Goal: Communication & Community: Ask a question

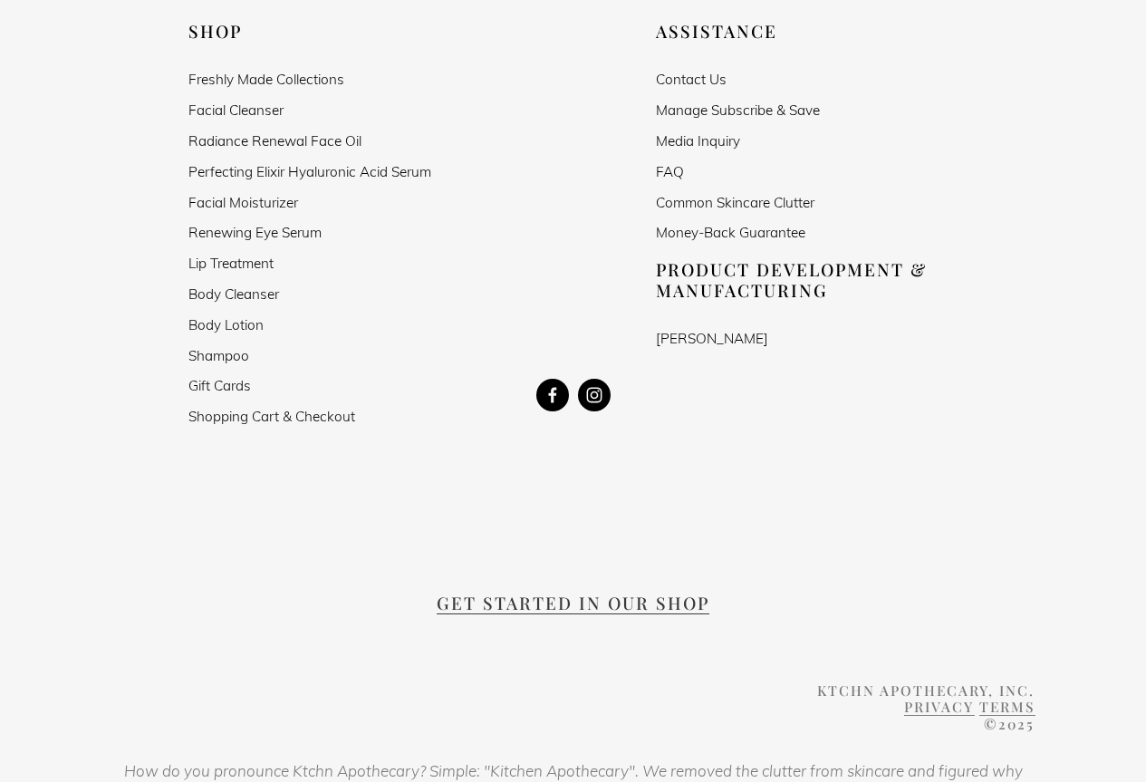
scroll to position [3402, 0]
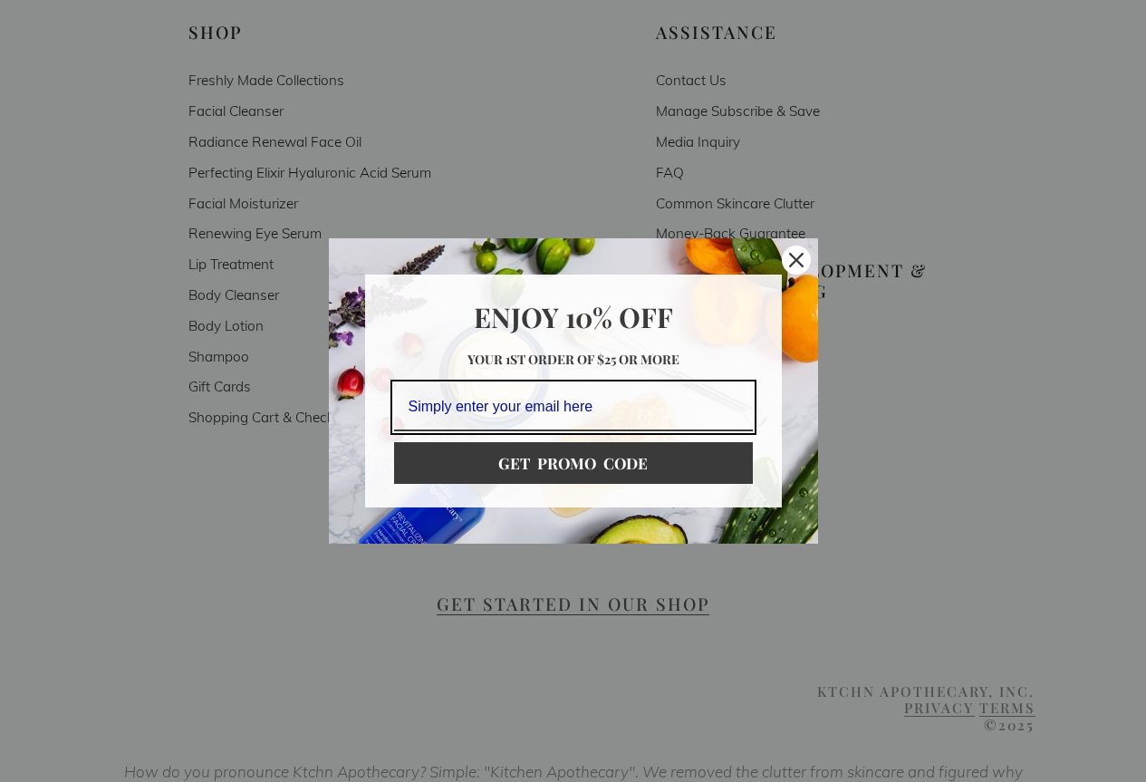
click at [703, 35] on div "Marketing offer form" at bounding box center [573, 391] width 1146 height 782
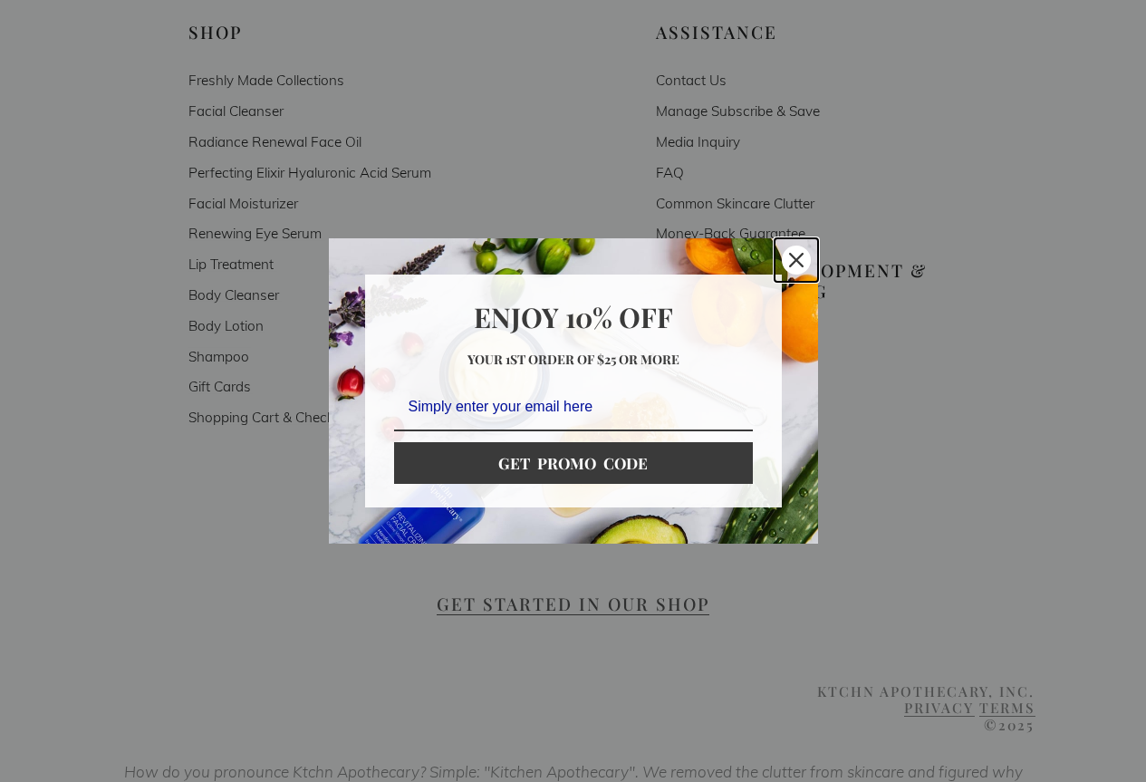
click at [803, 255] on icon "close icon" at bounding box center [796, 260] width 14 height 14
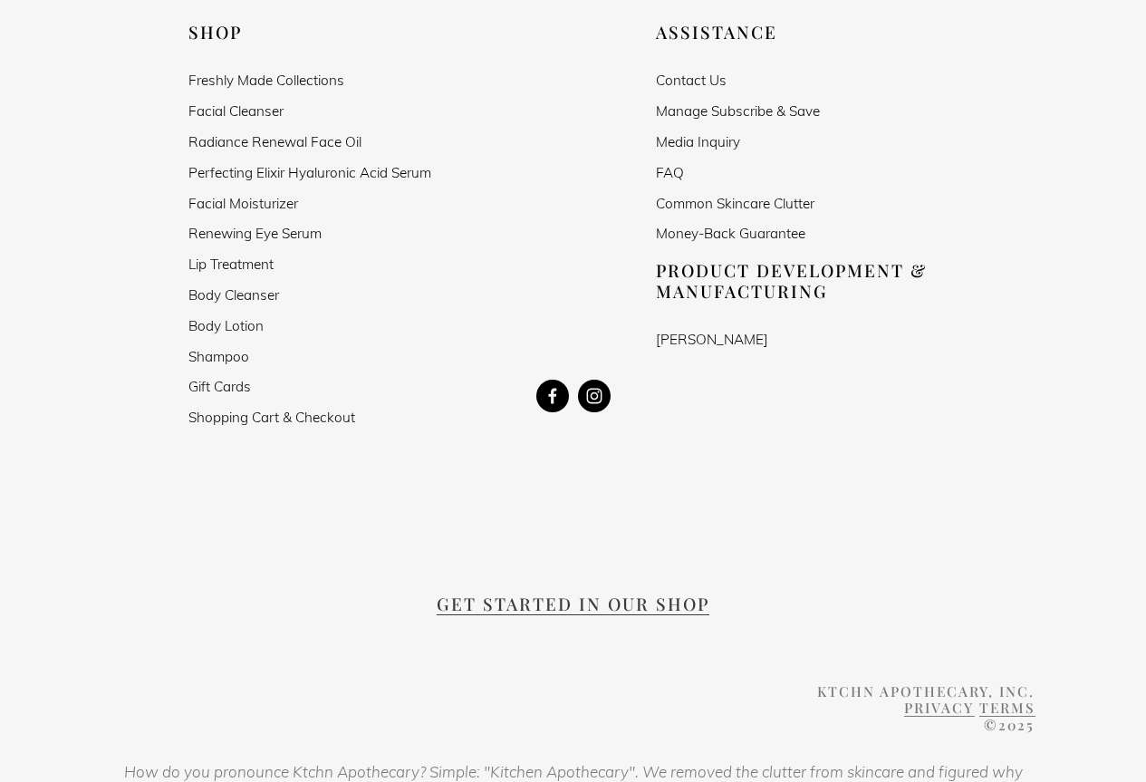
click at [683, 72] on link "Contact Us" at bounding box center [691, 79] width 71 height 15
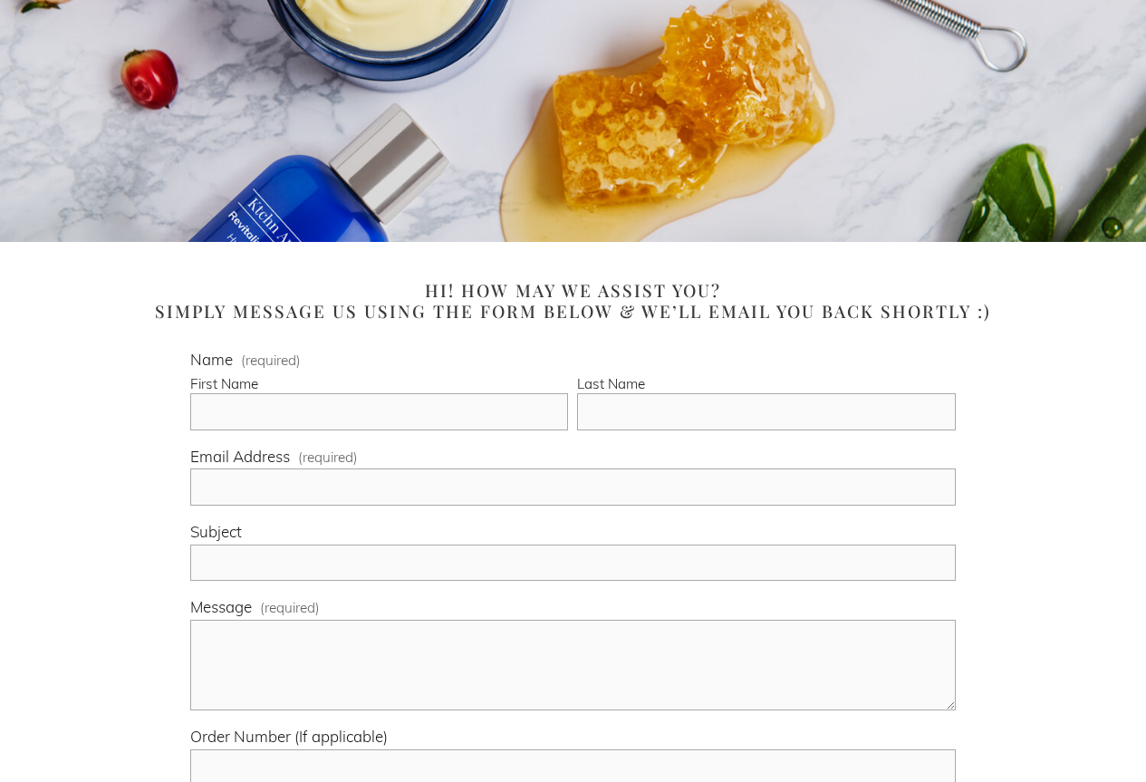
scroll to position [544, 0]
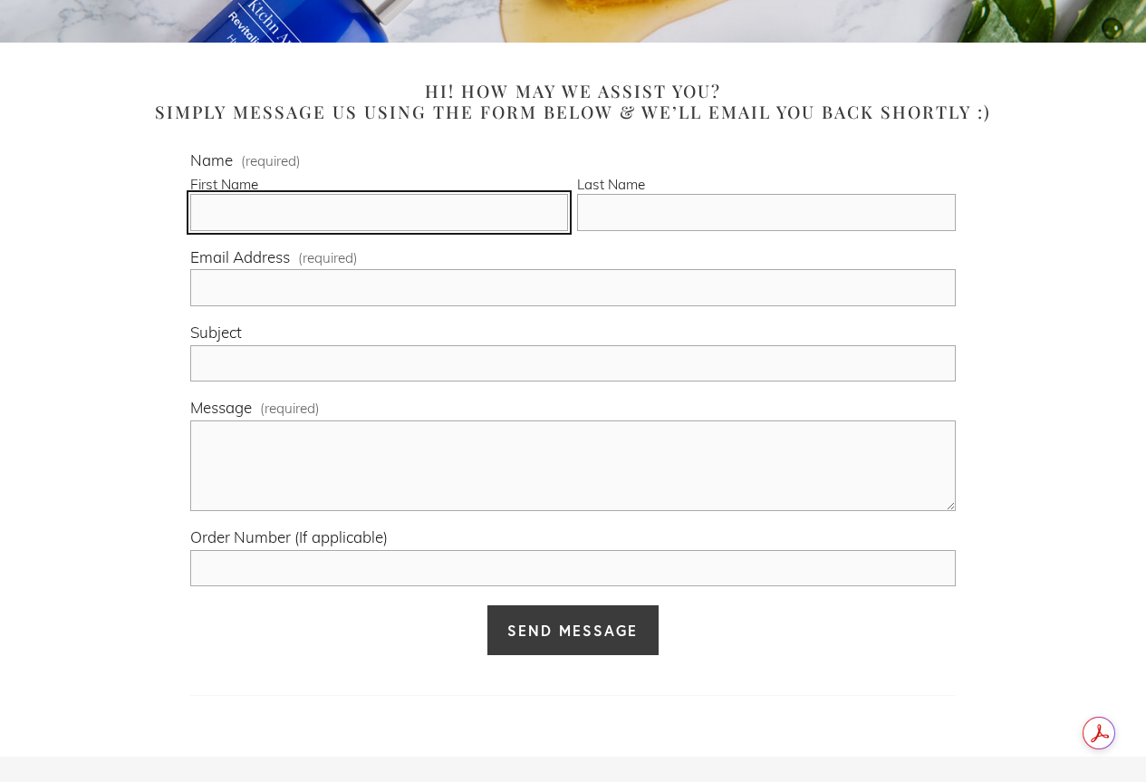
click at [276, 211] on input "First Name" at bounding box center [379, 212] width 378 height 37
type input "[PERSON_NAME]"
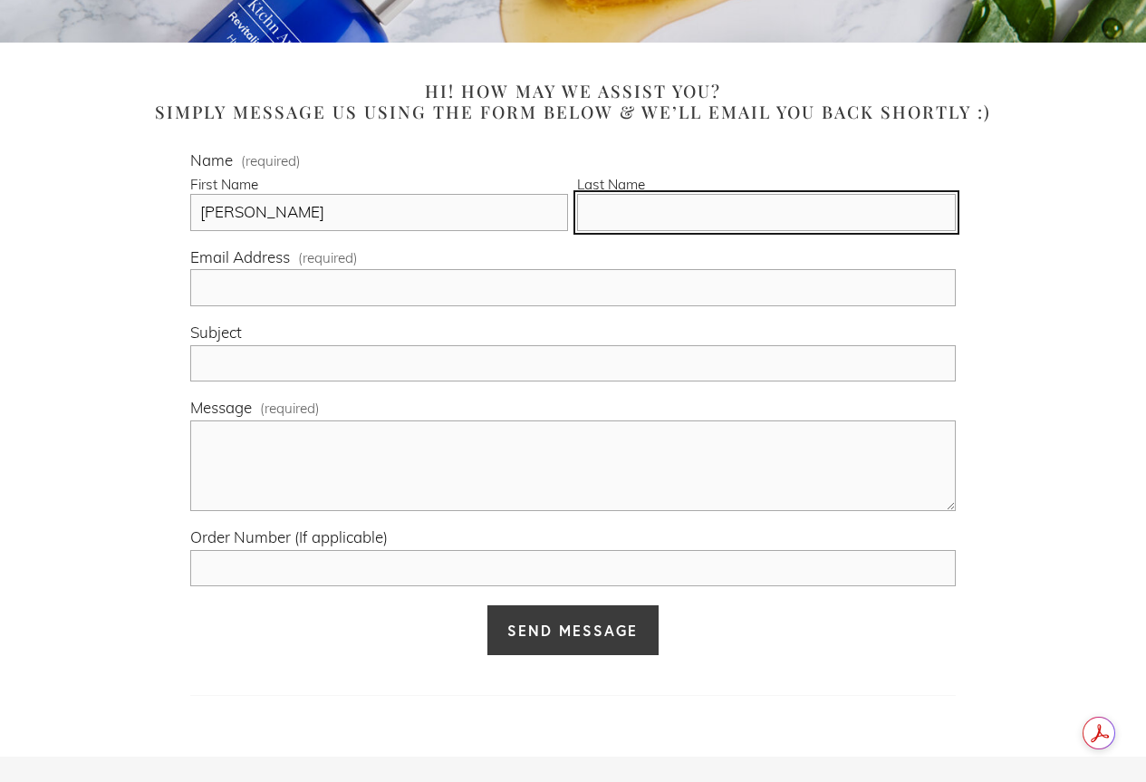
type input "[PERSON_NAME]"
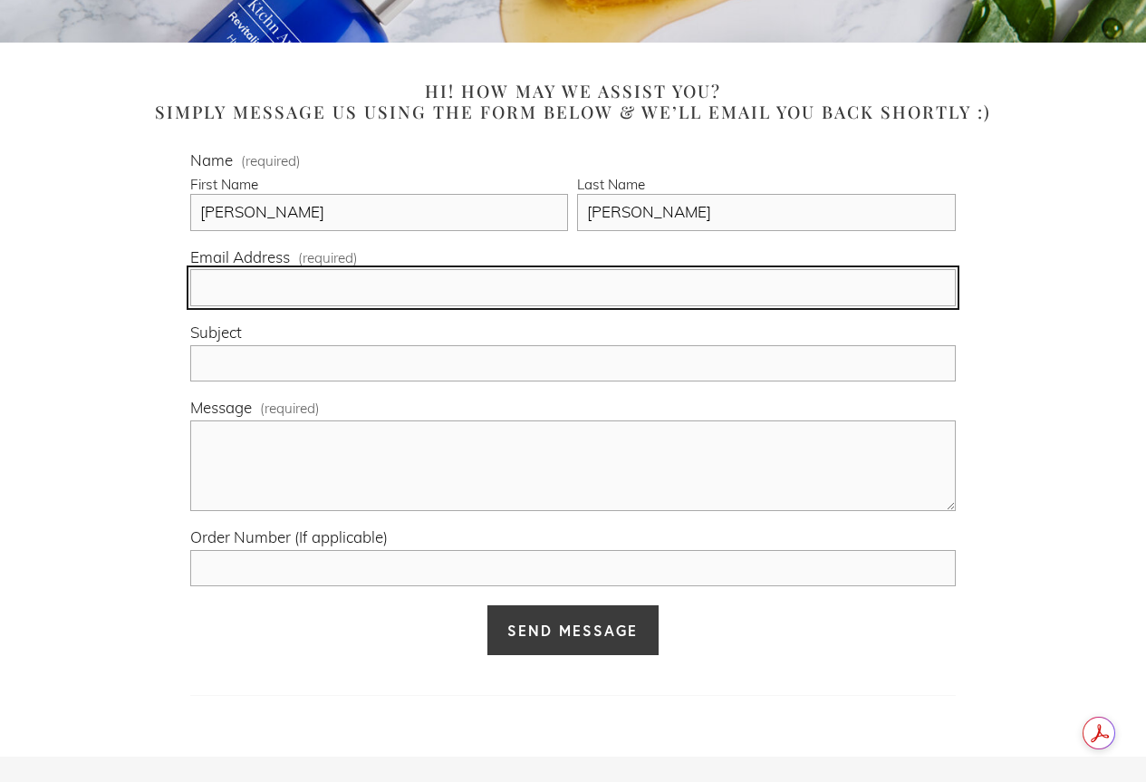
type input "[EMAIL_ADDRESS][DOMAIN_NAME]"
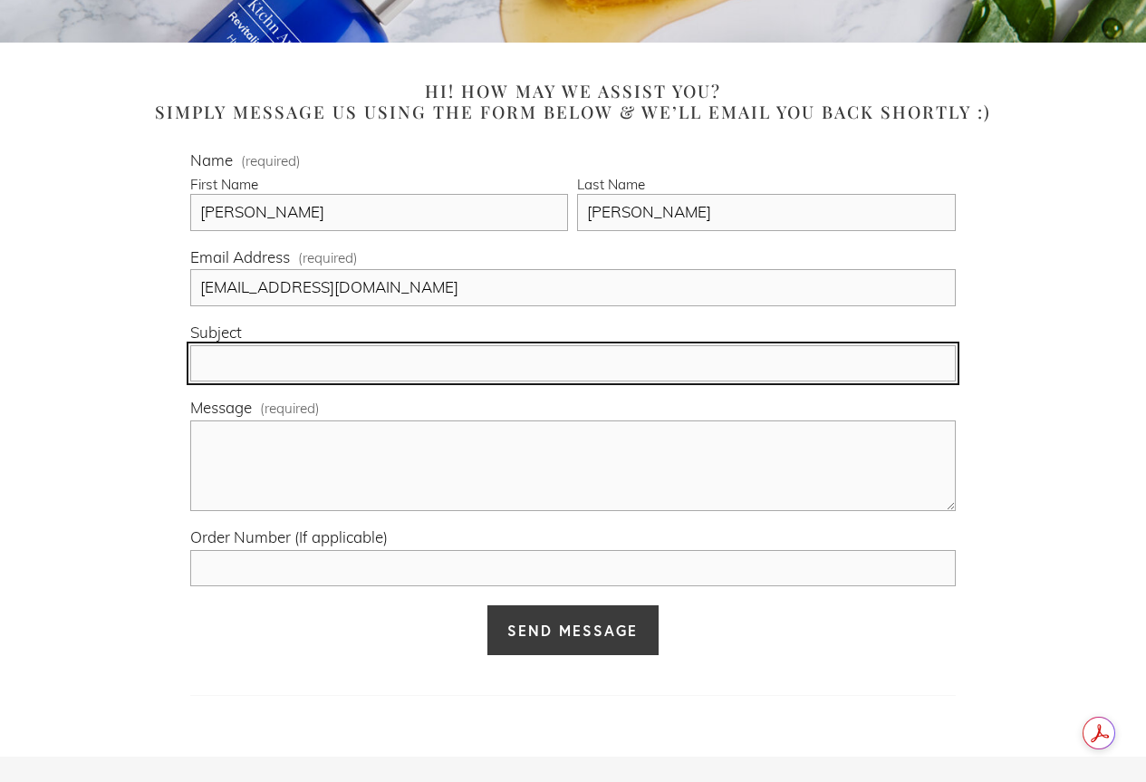
click at [282, 366] on input "Subject" at bounding box center [572, 363] width 765 height 37
paste input "Get 5 Star Verified Product Reviews"
type input "Get 5 Star Verified Product Reviews"
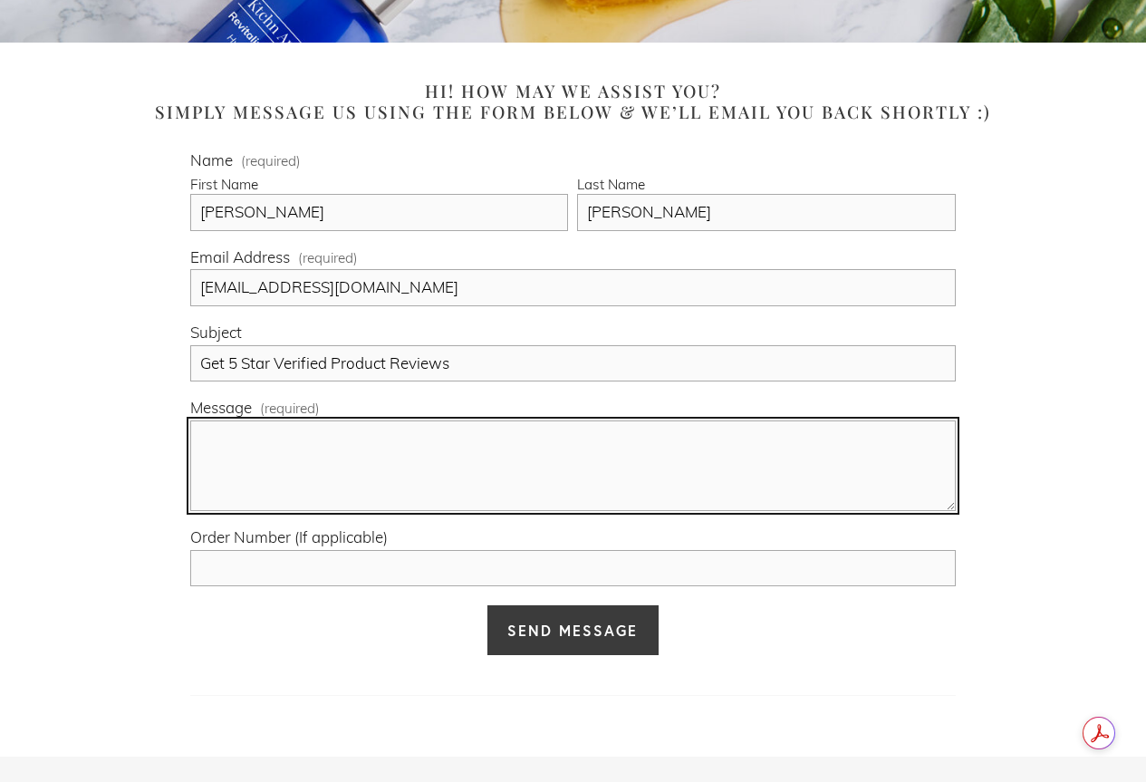
click at [293, 469] on textarea "Message (required)" at bounding box center [572, 465] width 765 height 91
paste textarea "Hi, This is [PERSON_NAME] from AmzBird. Hope you are doing great. We just went …"
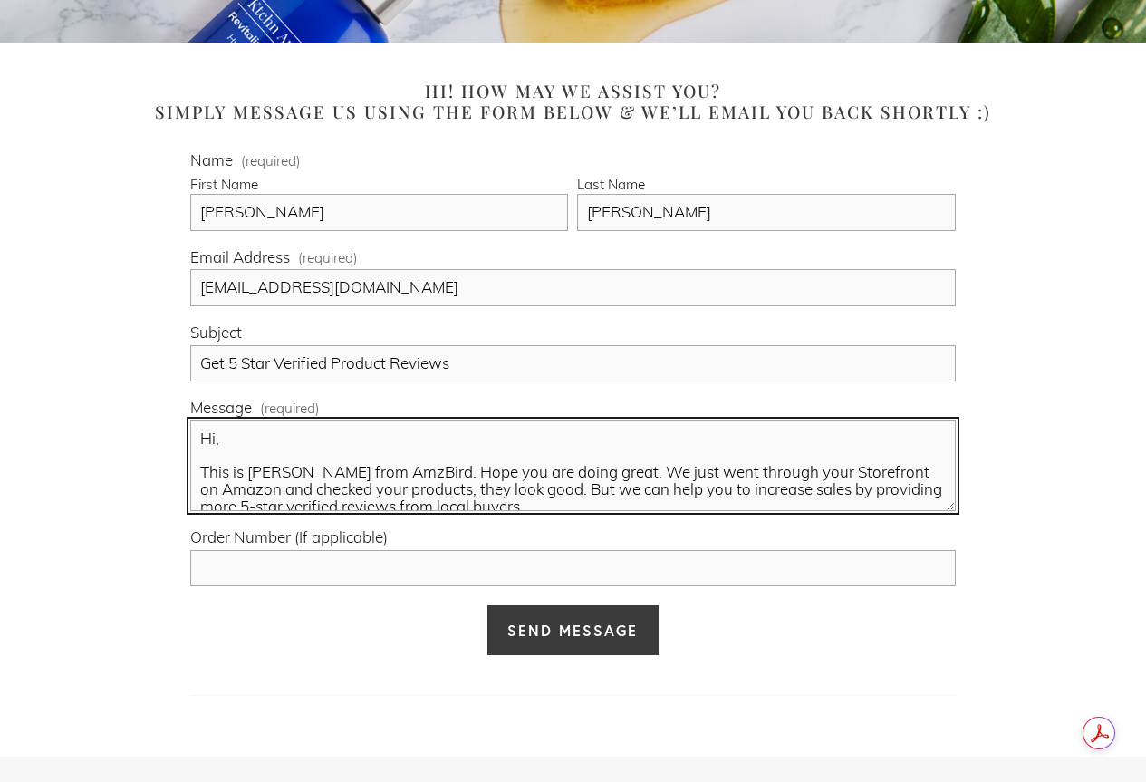
scroll to position [209, 0]
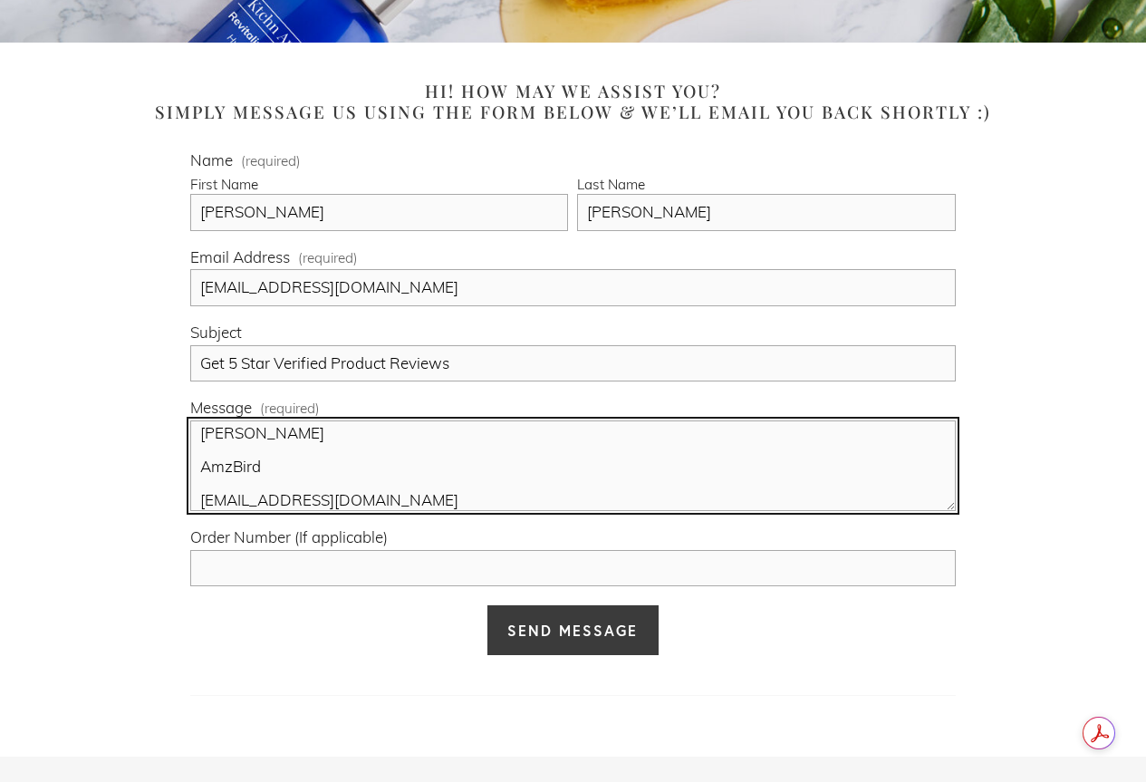
type textarea "Hi, This is [PERSON_NAME] from AmzBird. Hope you are doing great. We just went …"
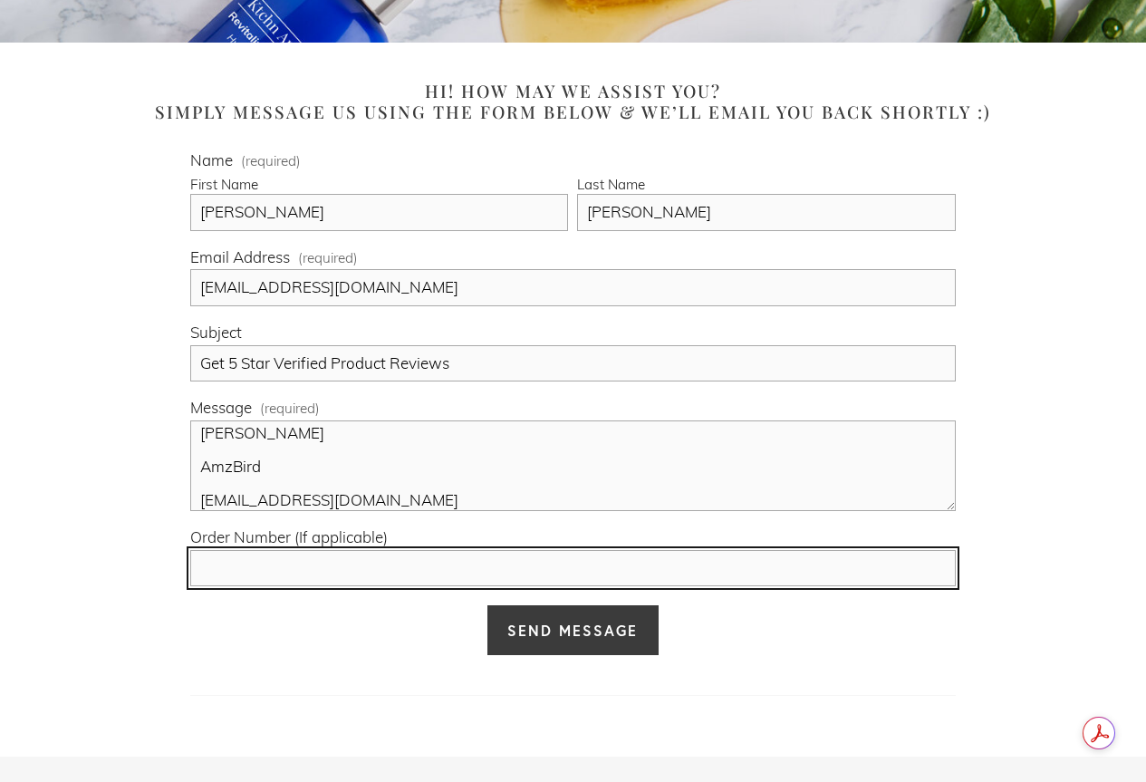
click at [269, 562] on input "Order Number (If applicable)" at bounding box center [572, 568] width 765 height 37
paste input "14052955130"
type input "14052955130"
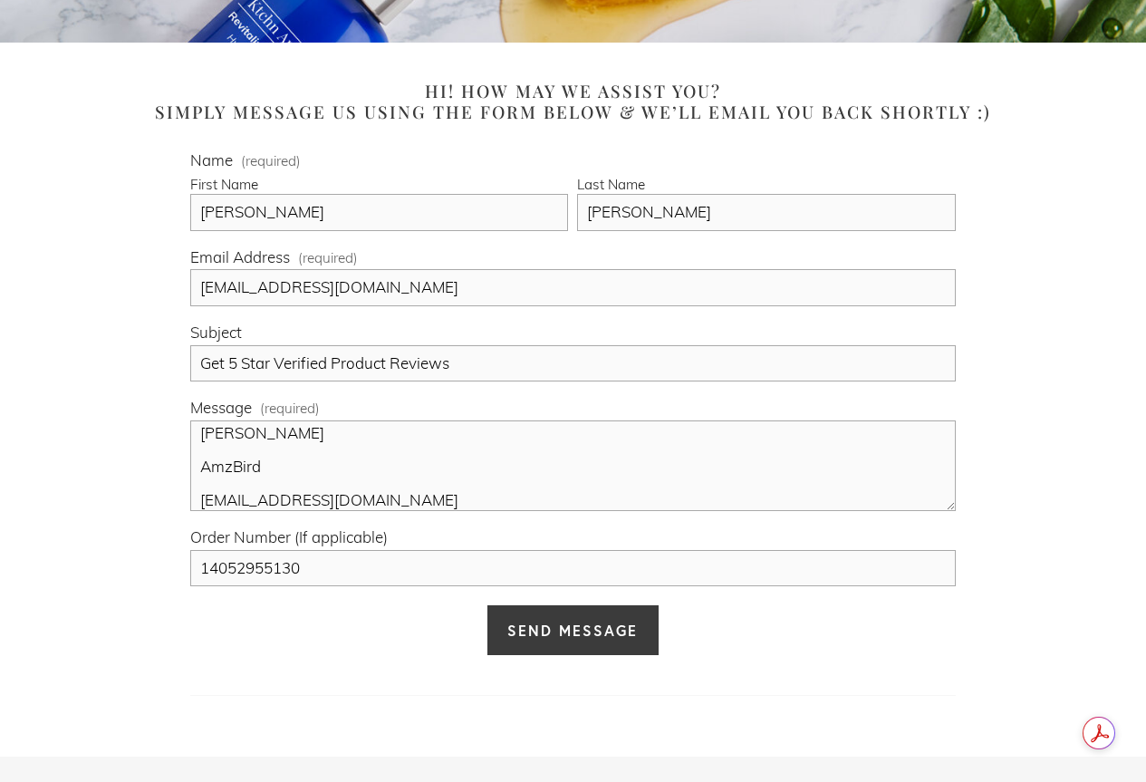
click at [575, 625] on span "Send Message" at bounding box center [572, 630] width 130 height 19
